Goal: Book appointment/travel/reservation

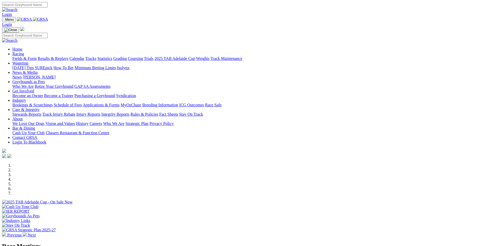
scroll to position [52, 0]
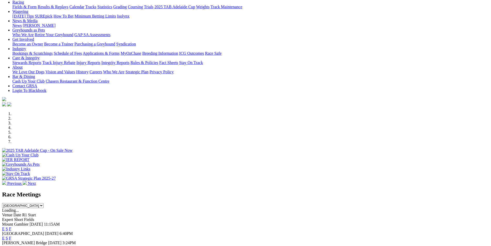
click at [170, 116] on li at bounding box center [250, 113] width 477 height 5
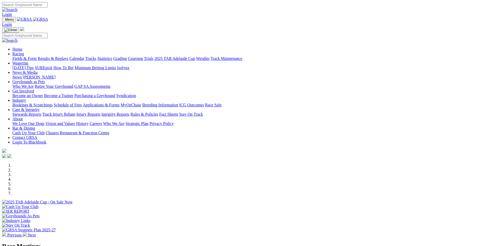
click at [288, 204] on div at bounding box center [245, 204] width 487 height 0
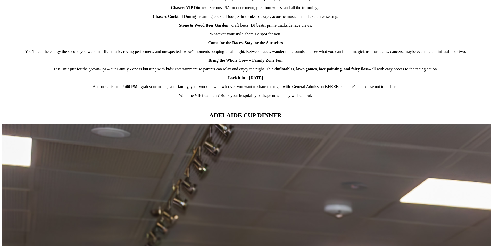
scroll to position [438, 0]
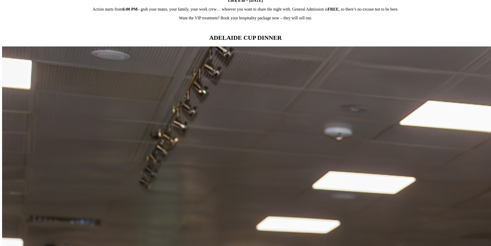
scroll to position [438, 0]
